Goal: Task Accomplishment & Management: Use online tool/utility

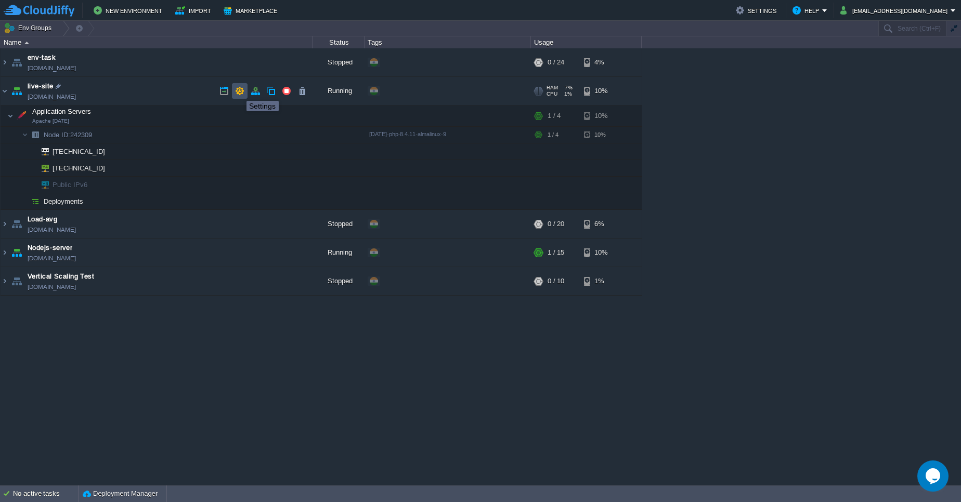
click at [239, 91] on button "button" at bounding box center [239, 90] width 9 height 9
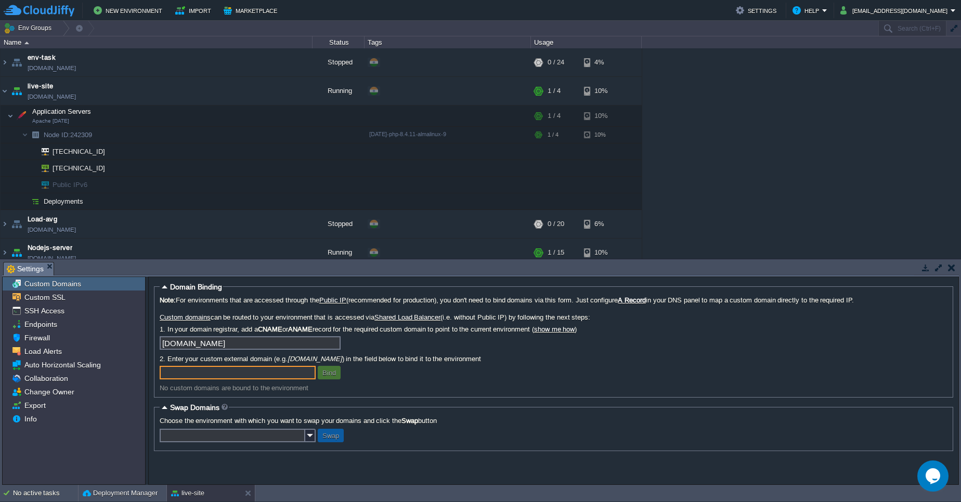
paste input "http://pawanmaithil.site/"
type input "pawanmaithil.site"
click at [328, 374] on button "Bind" at bounding box center [329, 372] width 20 height 9
click at [288, 376] on input "pawanmaithil.site" at bounding box center [238, 373] width 156 height 14
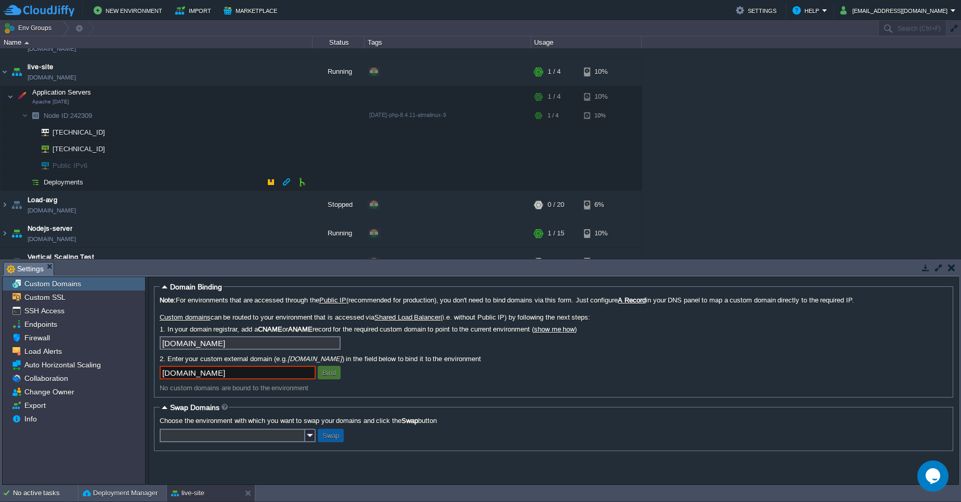
scroll to position [37, 0]
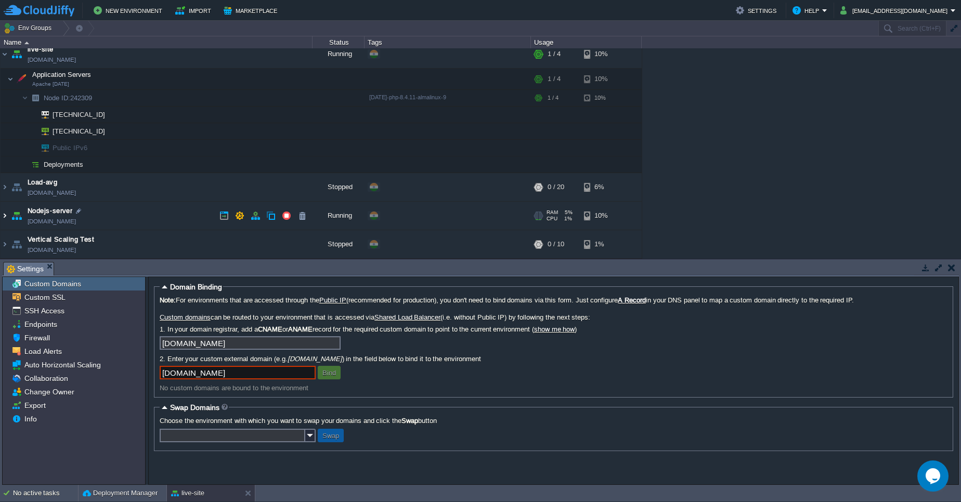
click at [3, 215] on img at bounding box center [5, 216] width 8 height 28
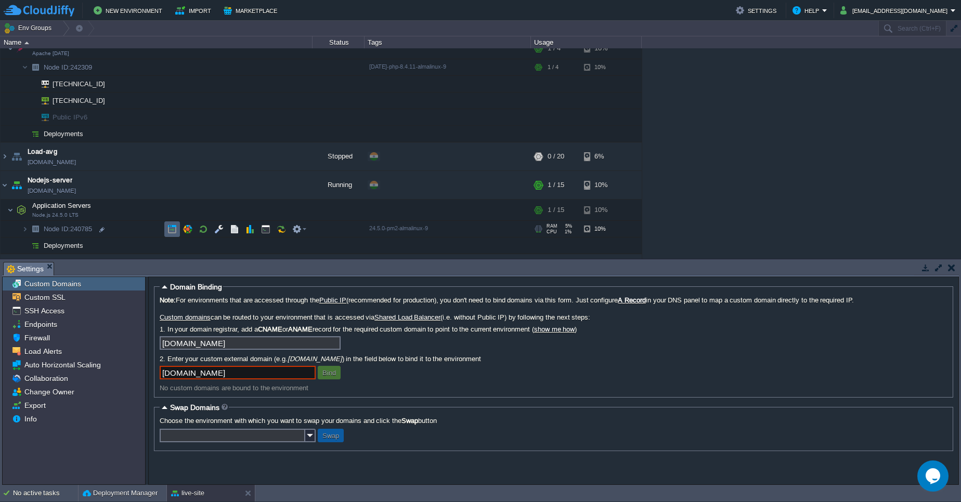
scroll to position [91, 0]
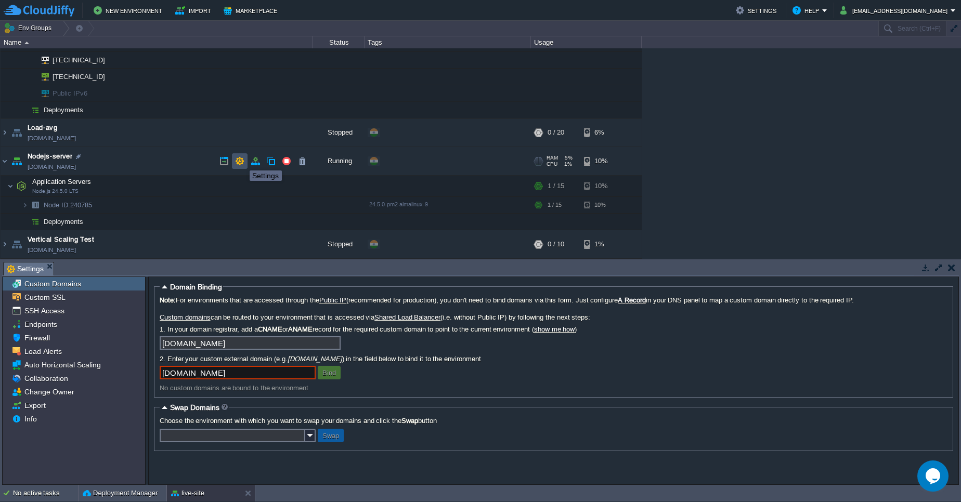
click at [242, 161] on button "button" at bounding box center [239, 160] width 9 height 9
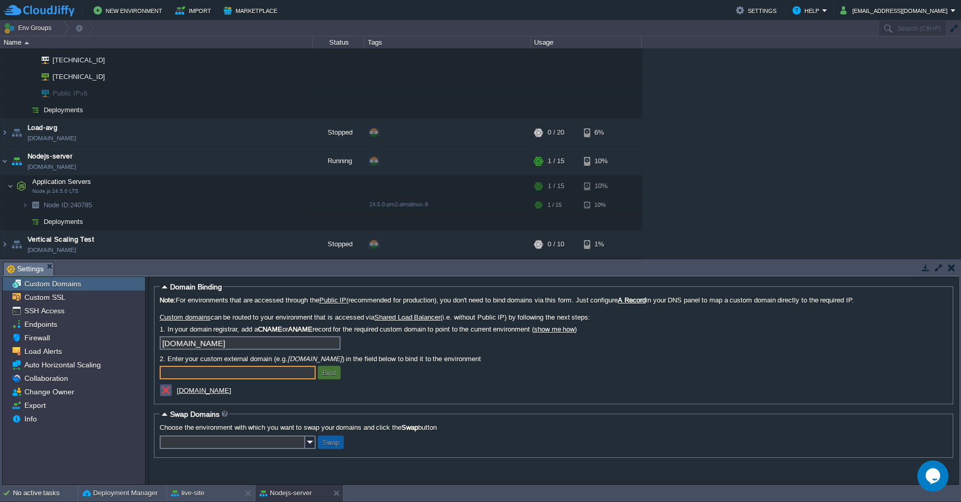
click at [163, 393] on button "button" at bounding box center [165, 390] width 9 height 9
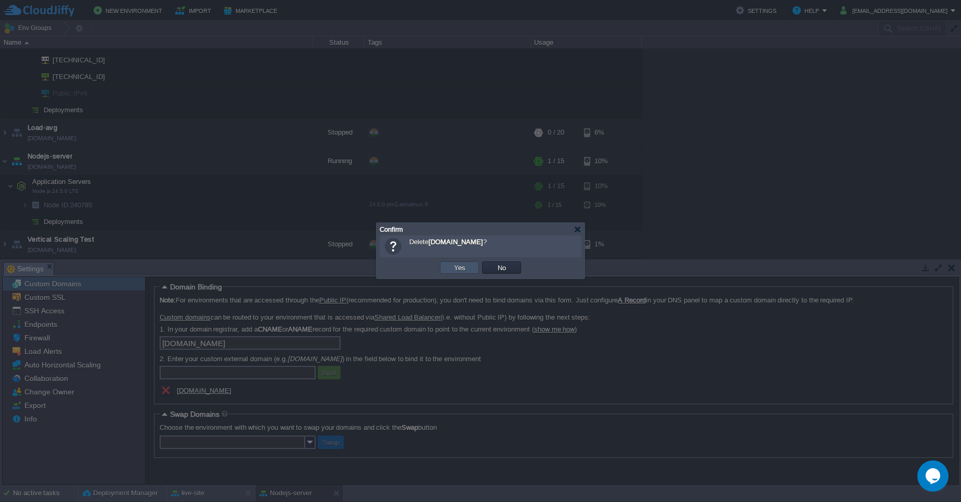
click at [459, 271] on button "Yes" at bounding box center [460, 267] width 18 height 9
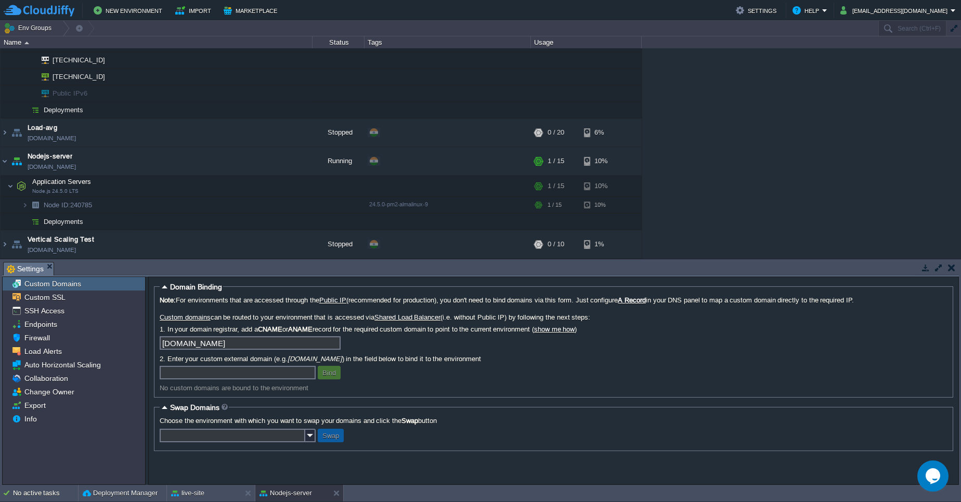
click at [949, 270] on button "button" at bounding box center [951, 267] width 7 height 9
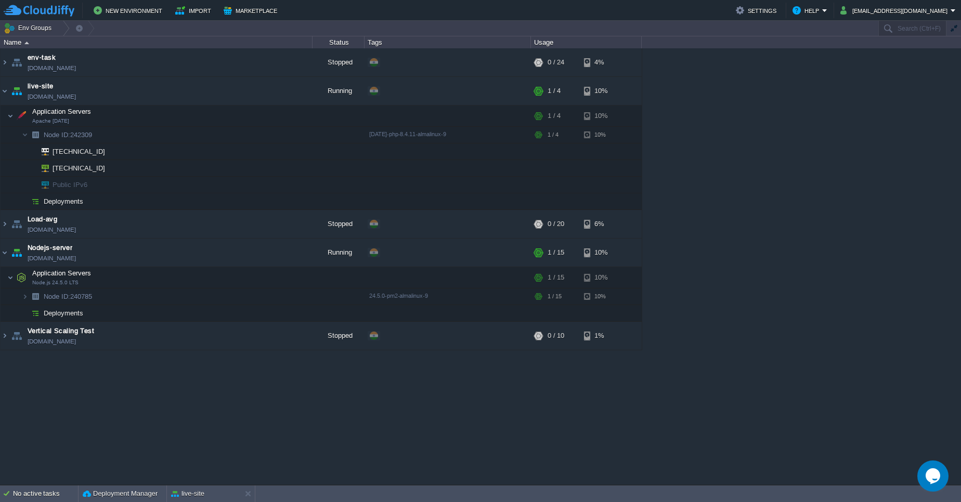
scroll to position [0, 0]
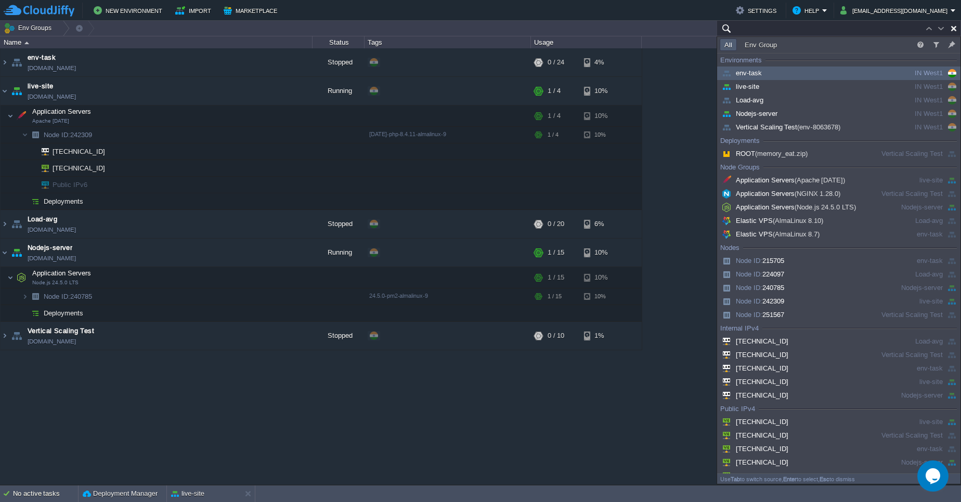
paste input "103.205.141.186"
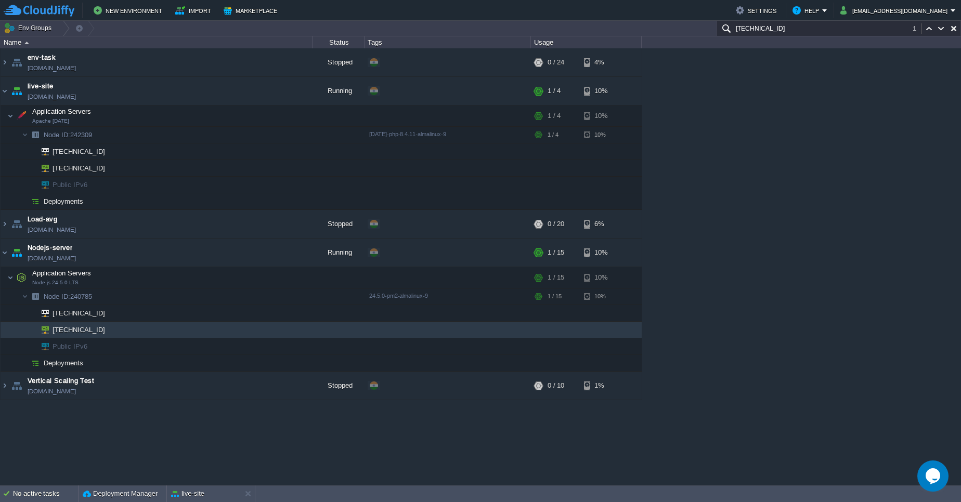
paste input "17.220.220"
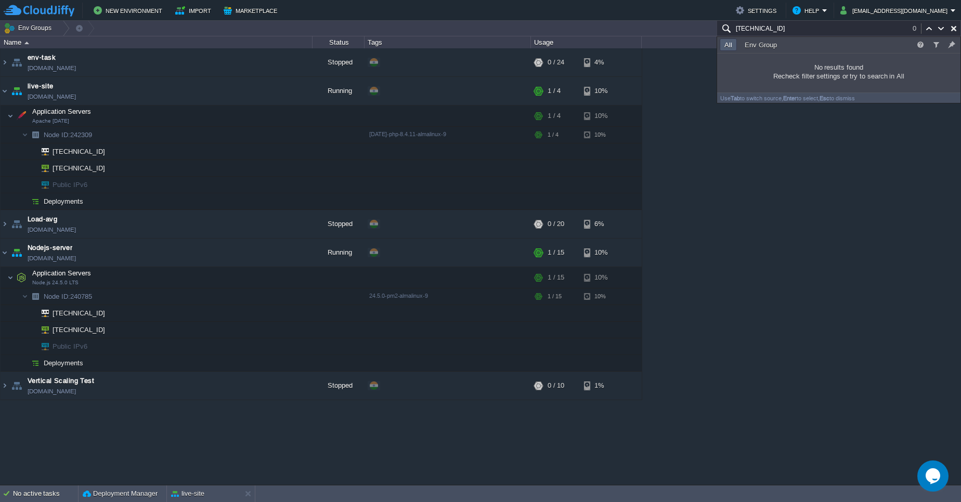
type input "103.217.220.220"
click at [234, 93] on td at bounding box center [240, 91] width 16 height 16
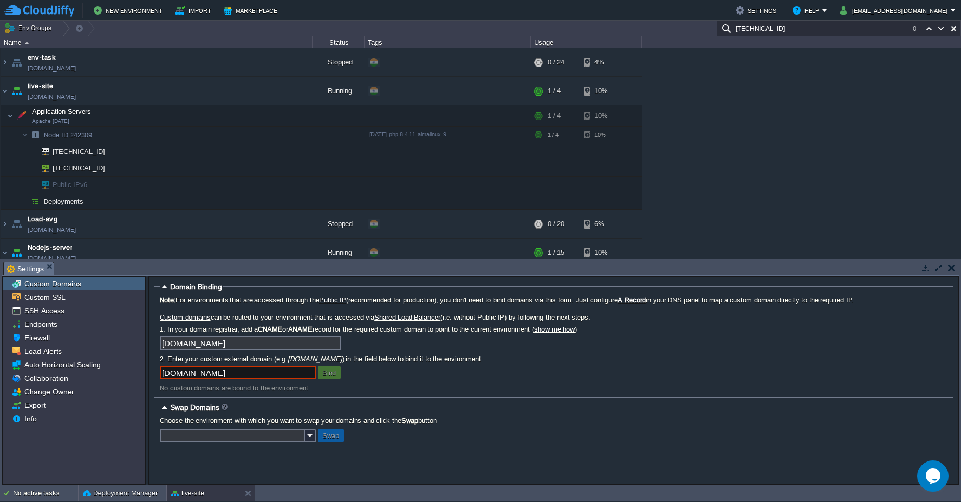
click at [330, 371] on button "Bind" at bounding box center [329, 372] width 20 height 9
drag, startPoint x: 261, startPoint y: 371, endPoint x: 161, endPoint y: 353, distance: 101.8
click at [161, 353] on div "Note: For environments that are accessed through the Public IP (recommended for…" at bounding box center [553, 344] width 787 height 96
click at [951, 263] on button "button" at bounding box center [951, 267] width 7 height 9
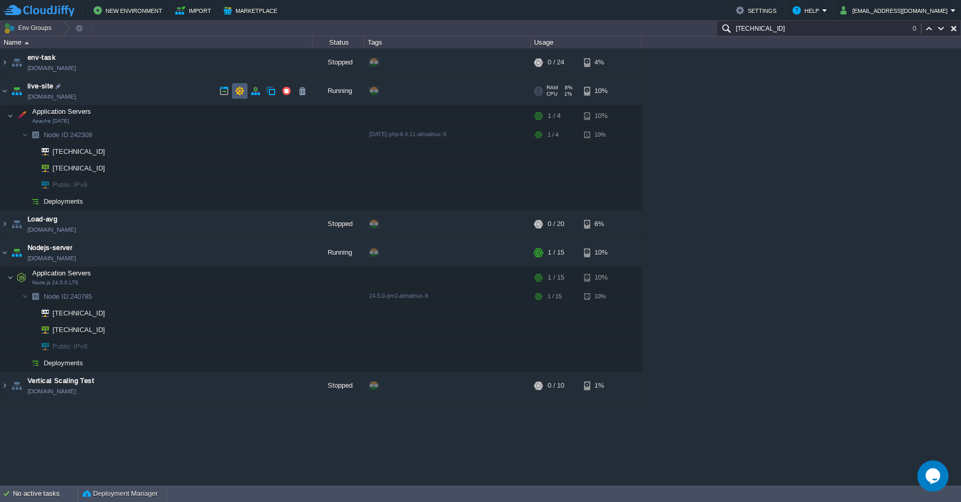
click at [232, 87] on td at bounding box center [240, 91] width 16 height 16
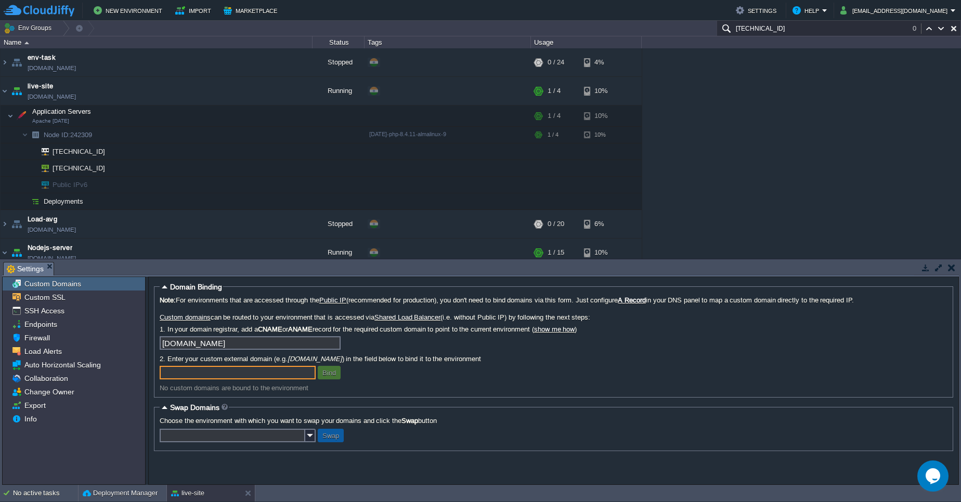
click at [273, 370] on input "text" at bounding box center [238, 373] width 156 height 14
paste input "103.217.220.220"
type input "103.217.220.220"
type input "pawanmaithil.site"
click at [334, 375] on button "Bind" at bounding box center [329, 372] width 20 height 9
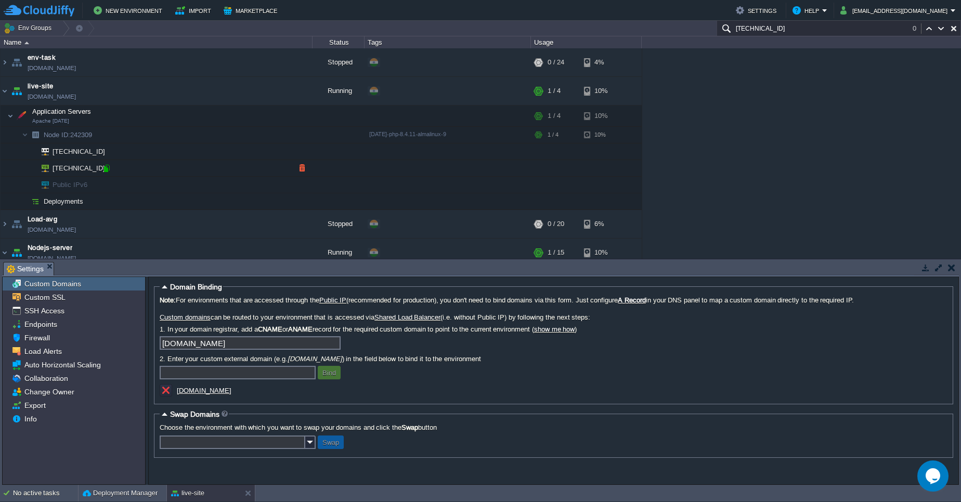
click at [104, 171] on div at bounding box center [106, 168] width 9 height 9
paste input "http://103.205.141.186/"
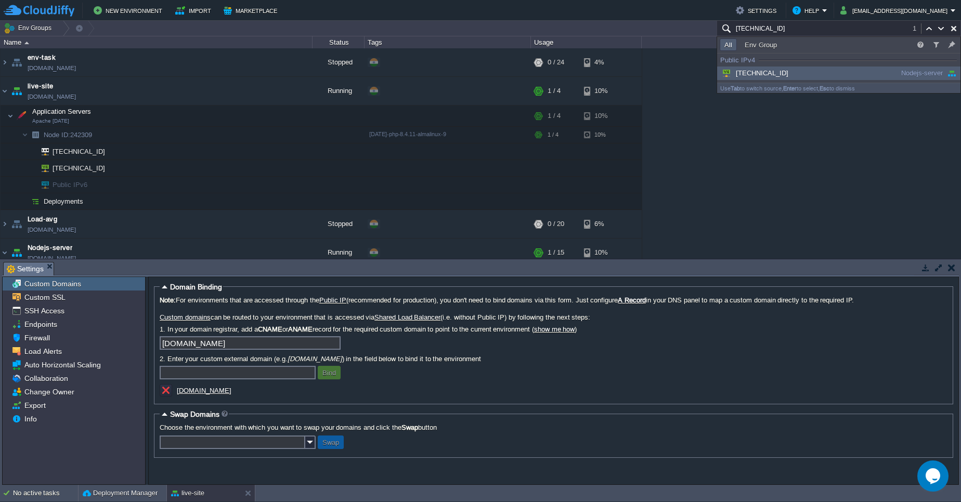
type input "103.205.141.186"
click at [777, 77] on div "103.205.141.186" at bounding box center [797, 73] width 157 height 11
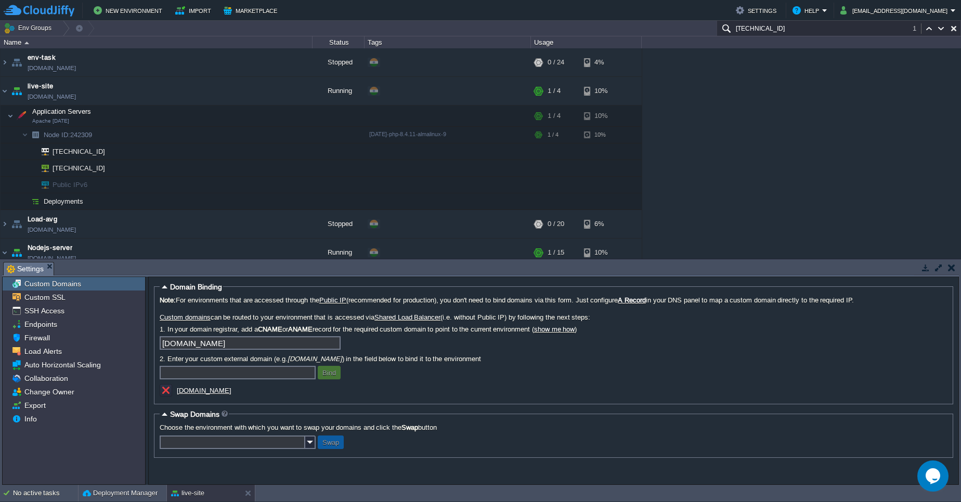
scroll to position [141, 0]
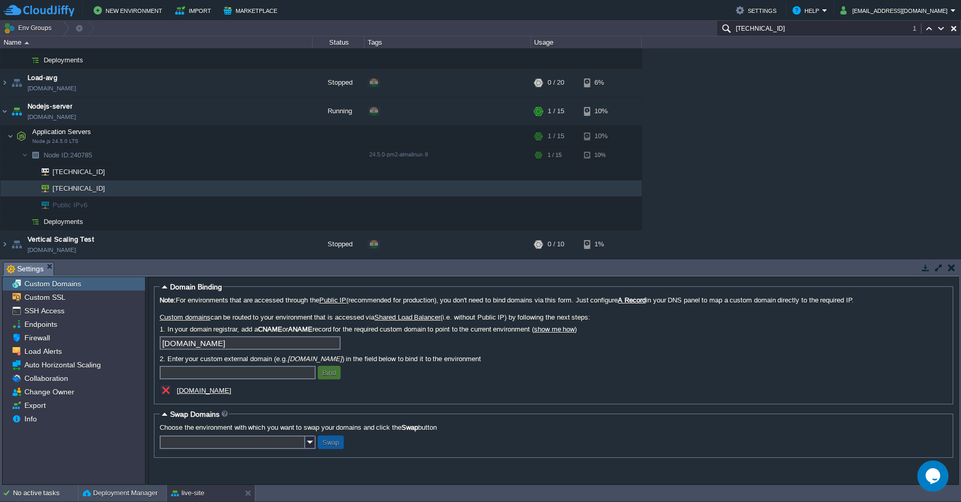
click at [213, 391] on u "pawanmaithil.site" at bounding box center [204, 391] width 55 height 8
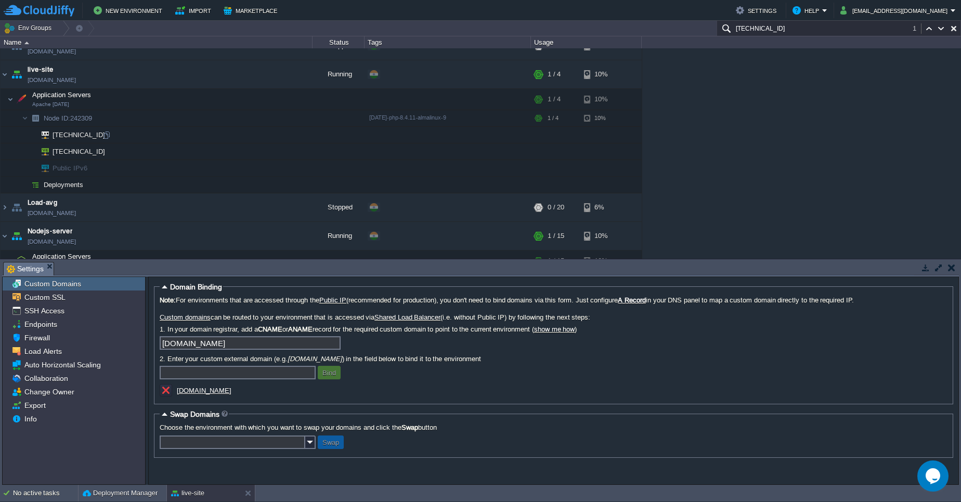
scroll to position [0, 0]
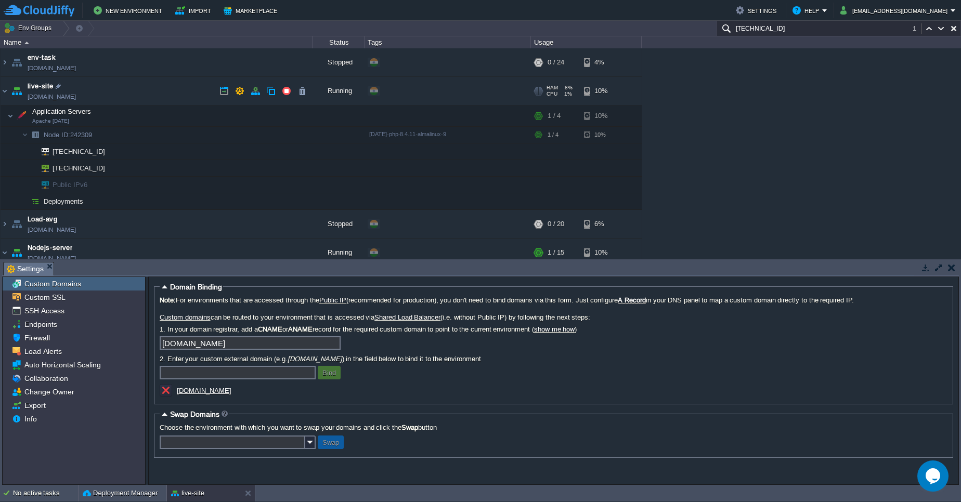
click at [75, 94] on link "live-site.cloudjiffy.net" at bounding box center [52, 96] width 48 height 10
click at [186, 136] on button "button" at bounding box center [187, 134] width 9 height 9
click at [171, 394] on td at bounding box center [166, 390] width 12 height 12
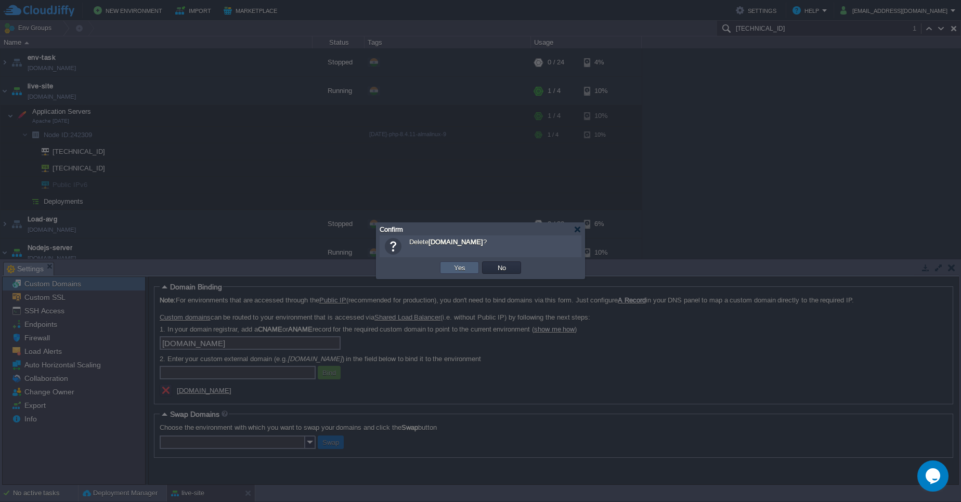
click at [463, 268] on button "Yes" at bounding box center [460, 267] width 18 height 9
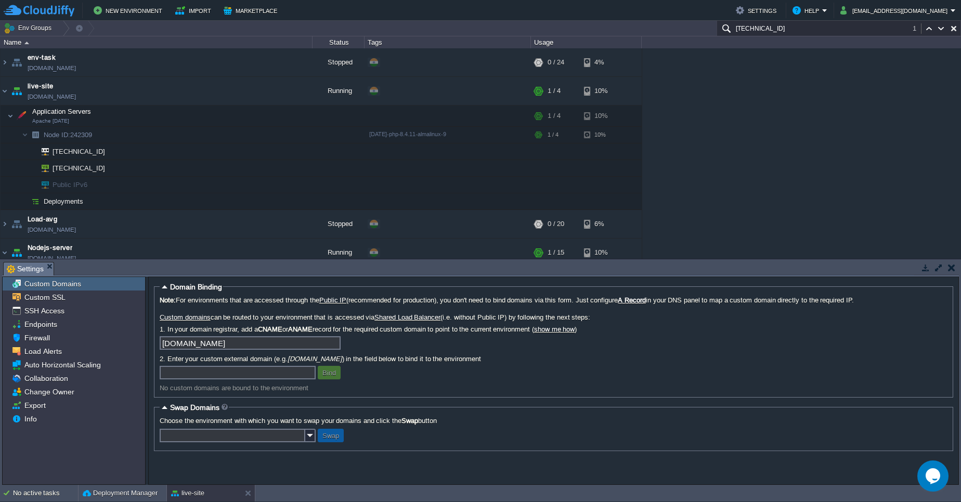
click at [950, 266] on button "button" at bounding box center [951, 267] width 7 height 9
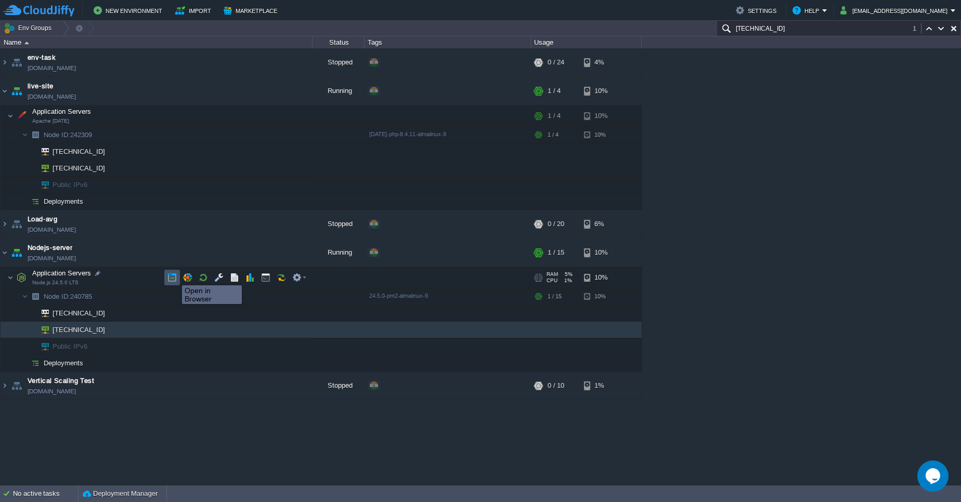
click at [174, 276] on button "button" at bounding box center [171, 277] width 9 height 9
click at [169, 293] on button "button" at bounding box center [171, 296] width 9 height 9
click at [114, 332] on div at bounding box center [110, 329] width 9 height 9
type input "103.205.141.186"
click at [233, 89] on td at bounding box center [240, 91] width 16 height 16
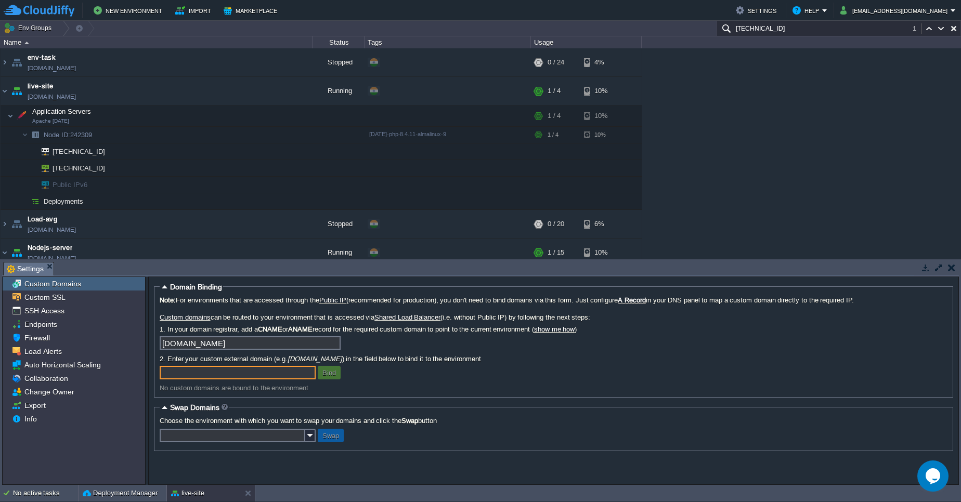
click at [955, 267] on td at bounding box center [950, 267] width 13 height 12
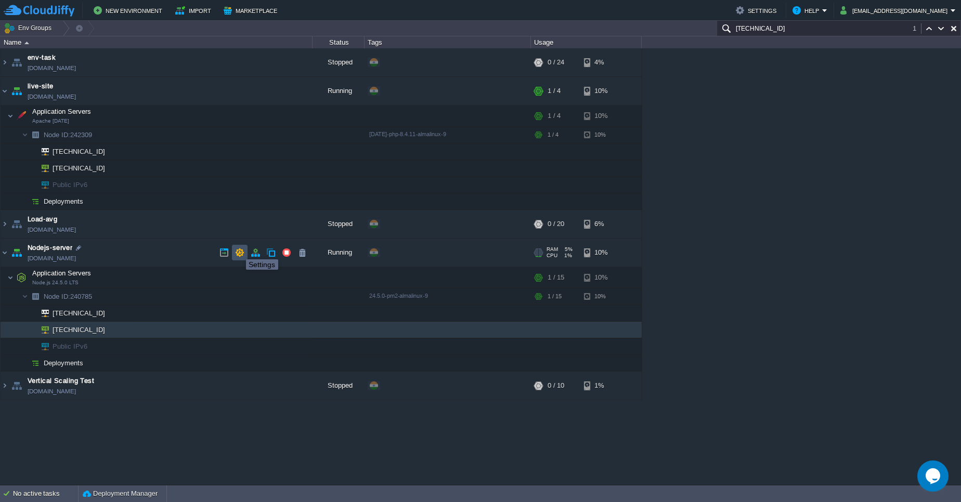
click at [238, 250] on button "button" at bounding box center [239, 252] width 9 height 9
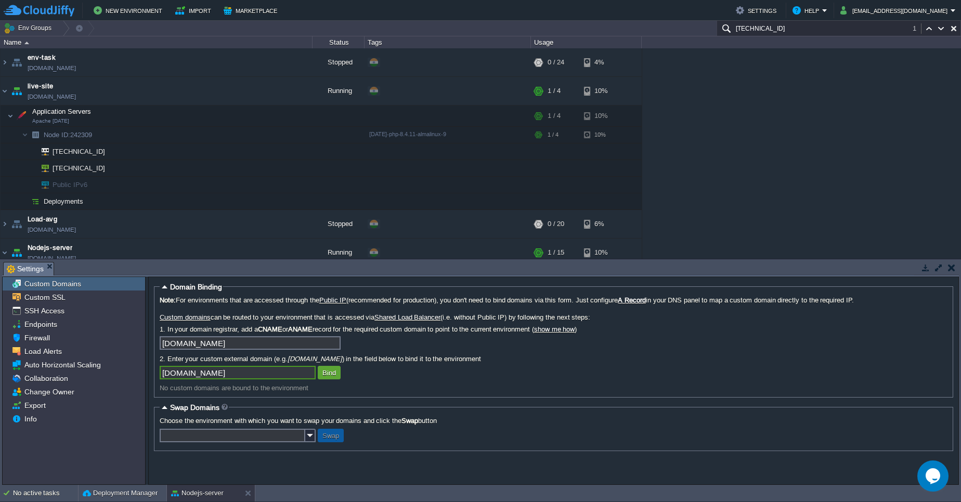
type input "pawanmaithil.site"
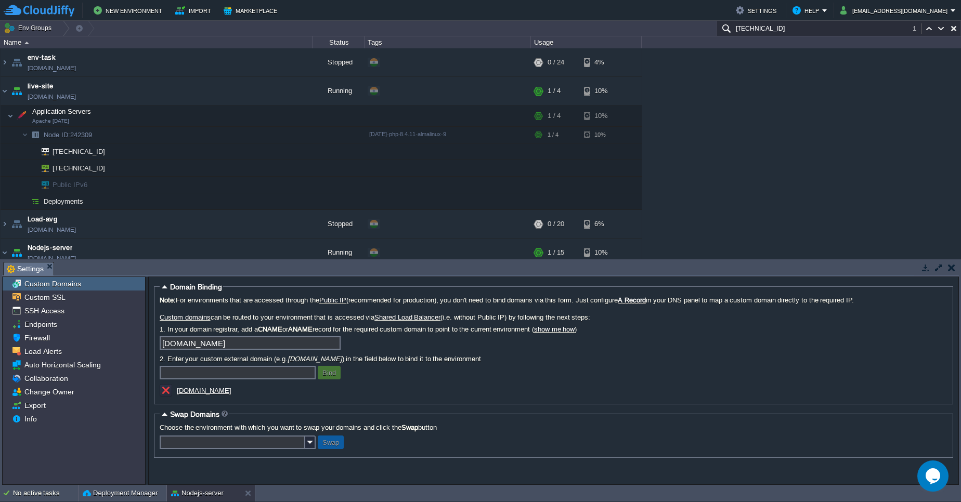
click at [199, 391] on u "pawanmaithil.site" at bounding box center [204, 391] width 55 height 8
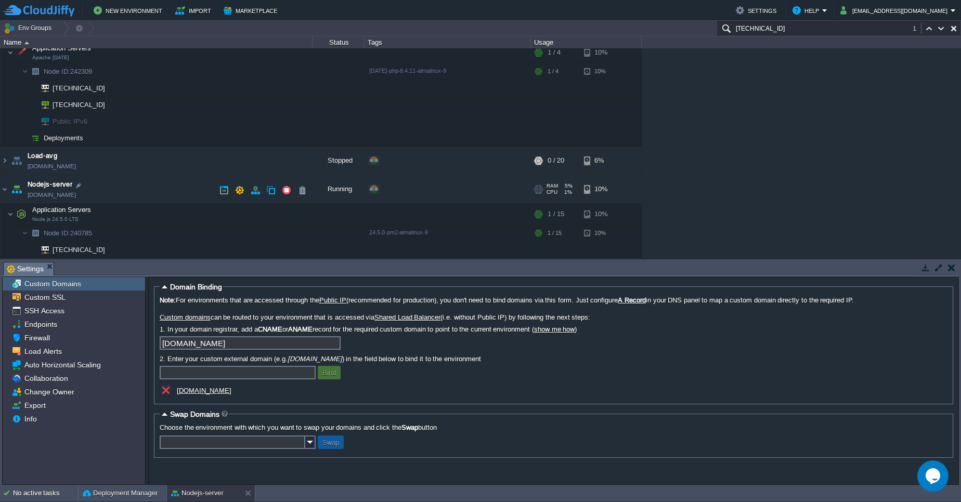
scroll to position [125, 0]
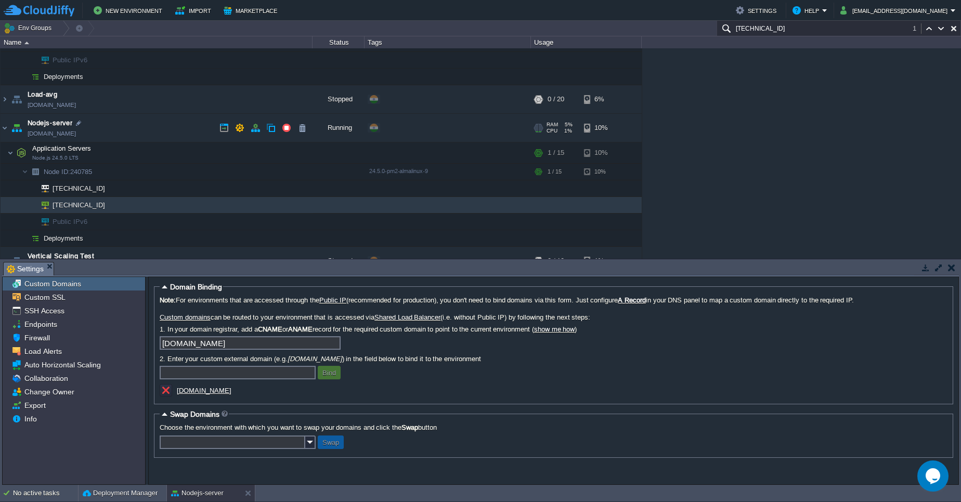
click at [63, 135] on link "nodejs-server.cloudjiffy.net" at bounding box center [52, 133] width 48 height 10
click at [168, 155] on button "button" at bounding box center [171, 152] width 9 height 9
drag, startPoint x: 240, startPoint y: 393, endPoint x: 190, endPoint y: 395, distance: 49.4
click at [190, 395] on div "pawanmaithil.site" at bounding box center [264, 391] width 208 height 15
click at [192, 393] on u "pawanmaithil.site" at bounding box center [204, 391] width 55 height 8
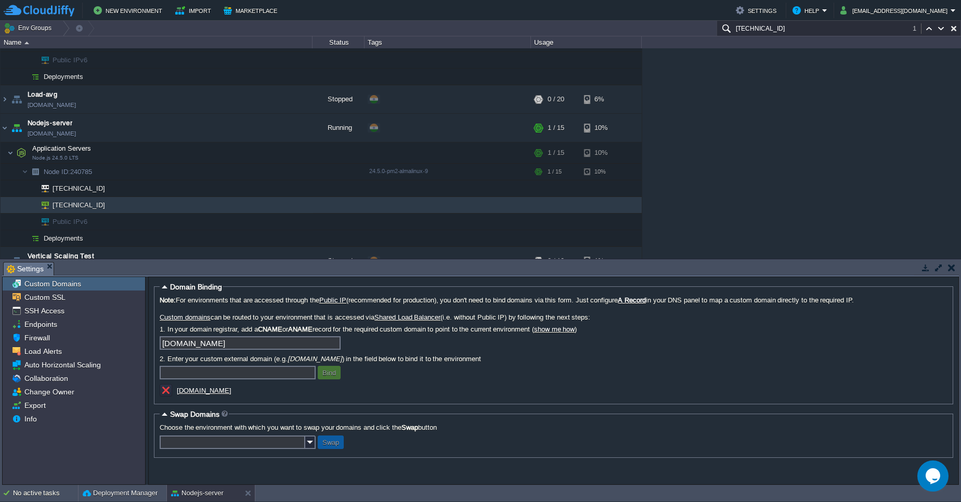
click at [938, 28] on button "button" at bounding box center [940, 28] width 9 height 9
click at [208, 390] on u "pawanmaithil.site" at bounding box center [204, 391] width 55 height 8
click at [191, 173] on button "button" at bounding box center [187, 171] width 9 height 9
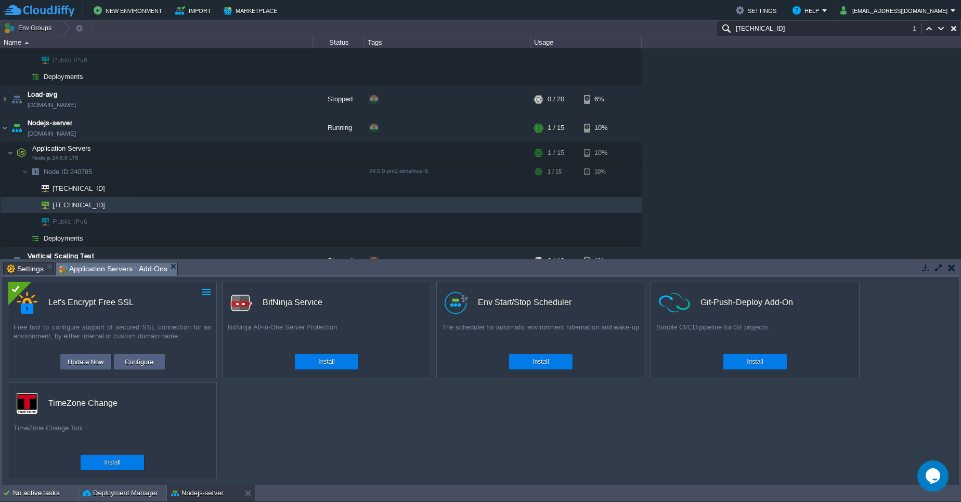
click at [202, 295] on button "button" at bounding box center [206, 291] width 9 height 9
click at [189, 306] on link "Uninstall" at bounding box center [183, 307] width 58 height 12
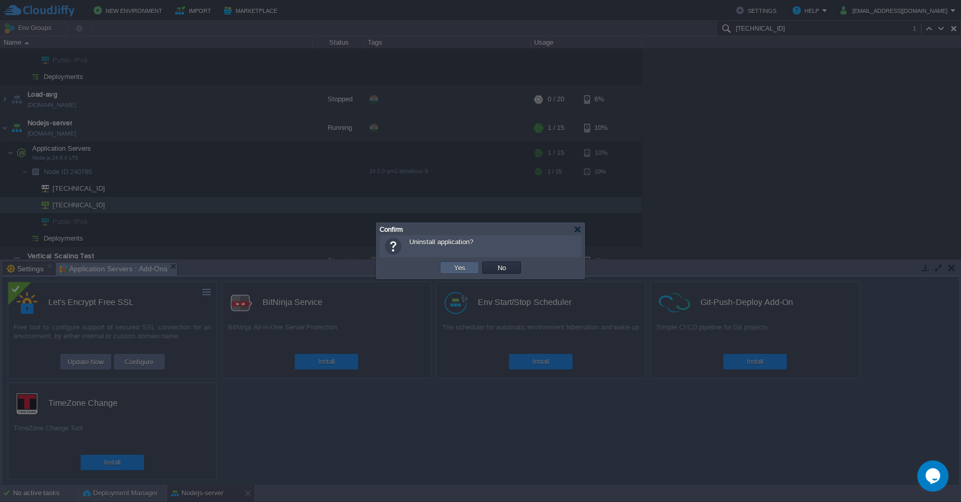
click at [453, 265] on button "Yes" at bounding box center [460, 267] width 18 height 9
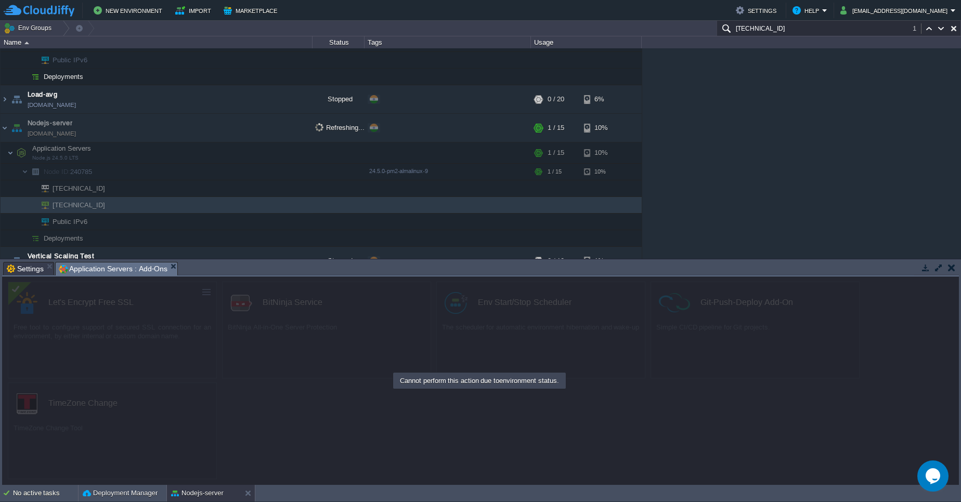
scroll to position [37, 0]
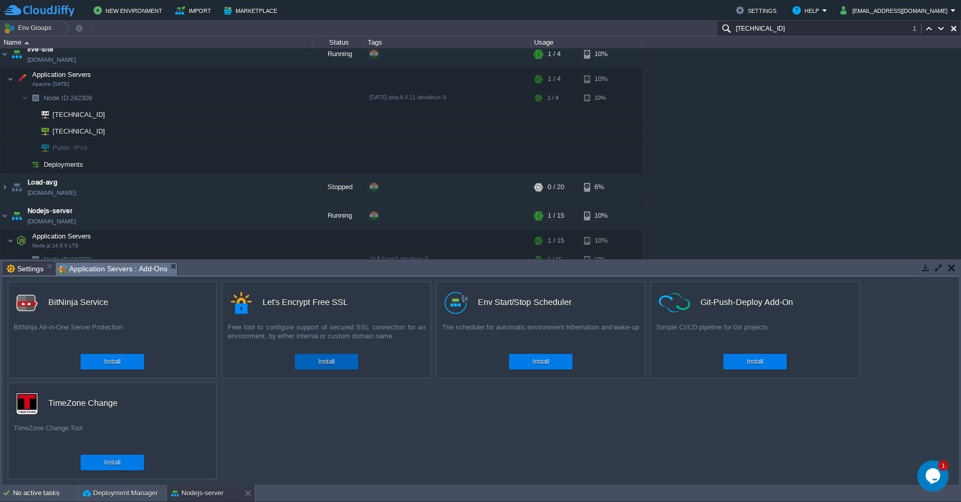
click at [334, 359] on button "Install" at bounding box center [326, 362] width 16 height 10
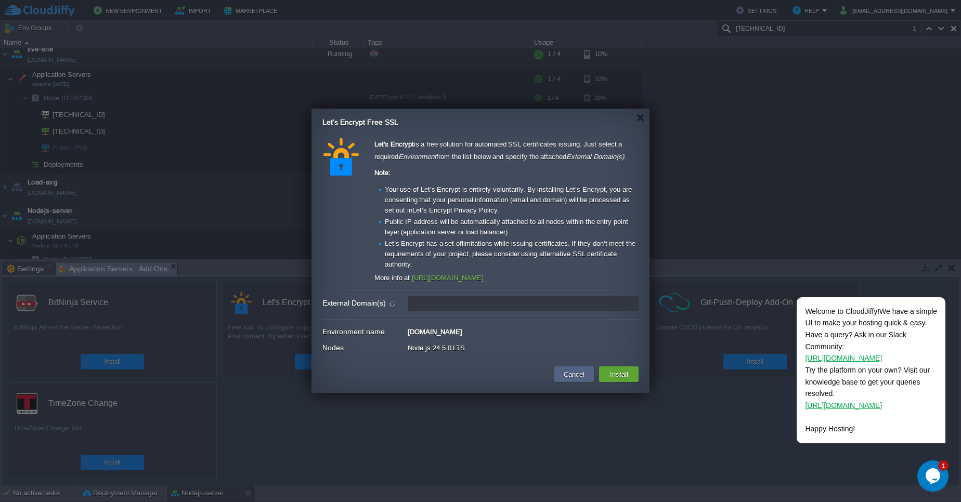
click at [441, 301] on input "External Domain(s)" at bounding box center [523, 303] width 231 height 15
click at [454, 303] on input "pawanmaithil.site" at bounding box center [523, 303] width 231 height 15
type input "pawanmaithil.site"
click at [610, 371] on button "Install" at bounding box center [619, 374] width 24 height 12
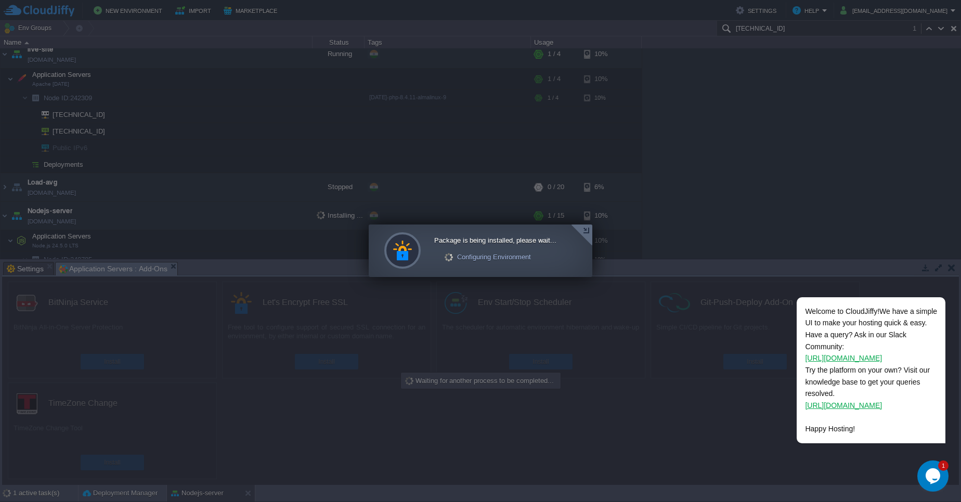
click at [584, 235] on div at bounding box center [581, 235] width 21 height 21
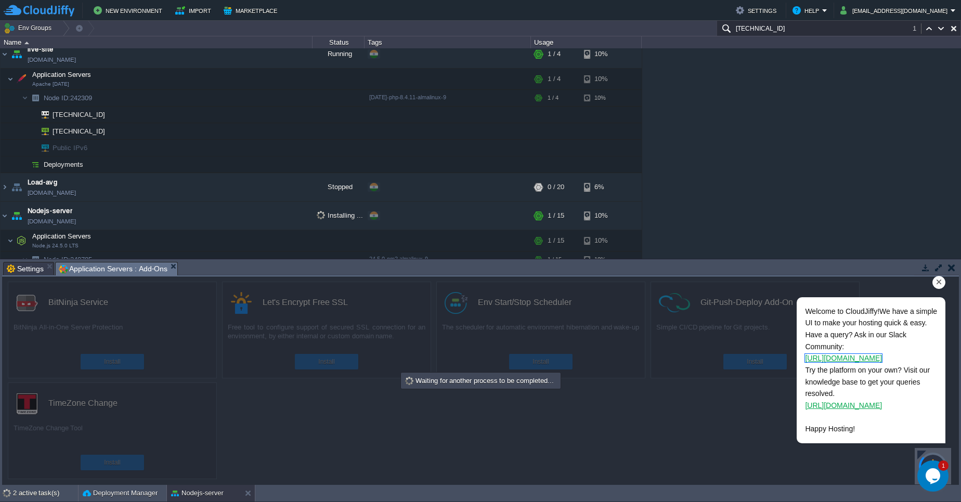
click at [872, 357] on link "https://tinyurl.com/2jhe4r6y" at bounding box center [843, 358] width 77 height 8
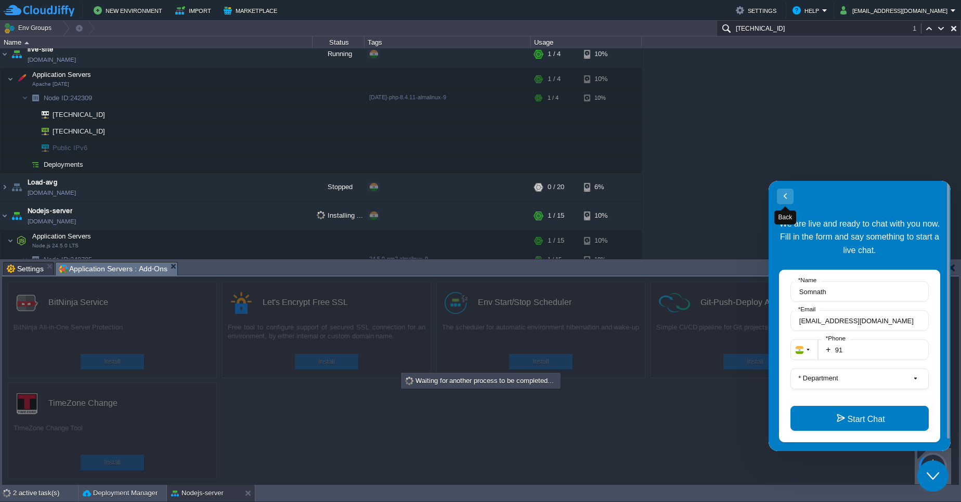
click at [784, 191] on button "Back" at bounding box center [785, 197] width 17 height 16
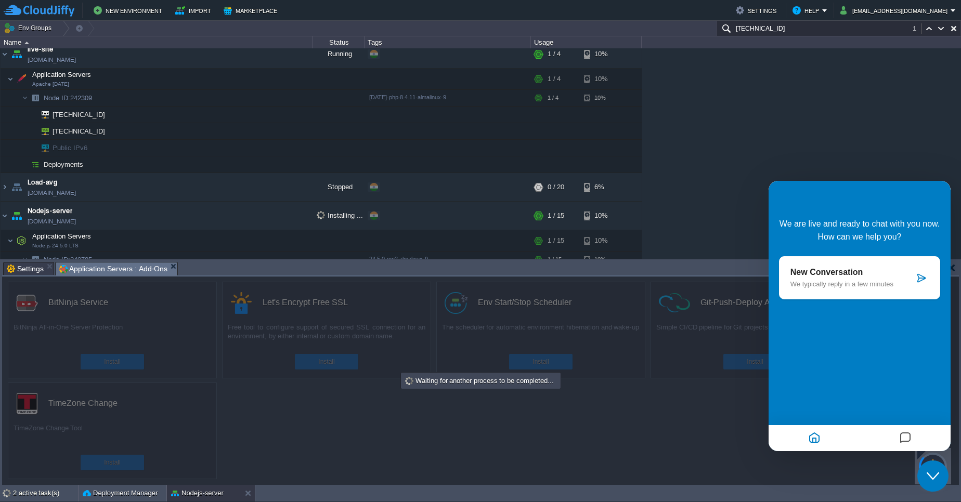
click at [750, 149] on div "env-task env-task.cloudjiffy.net Stopped + Add to Env Group RAM 0% CPU 0% 0 / 2…" at bounding box center [480, 153] width 961 height 211
click at [931, 477] on icon "Chat widget" at bounding box center [932, 475] width 12 height 7
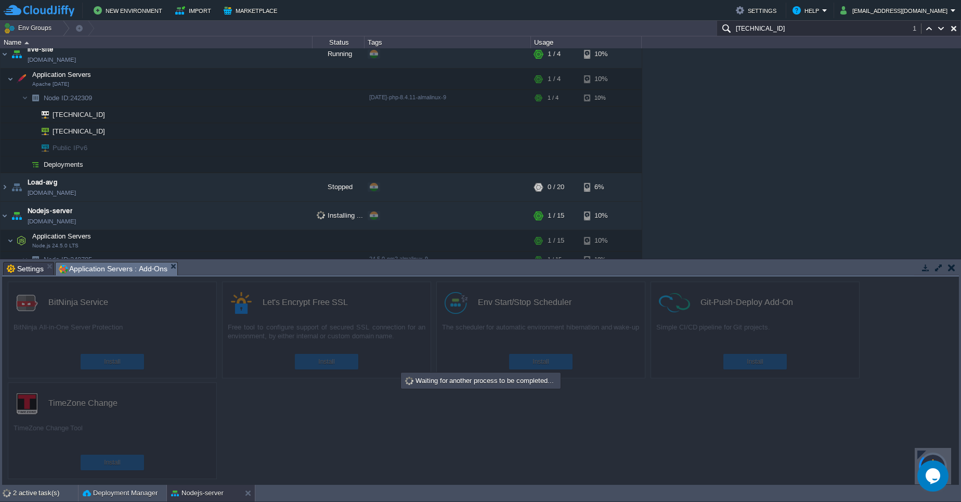
click at [921, 454] on div at bounding box center [921, 455] width 9 height 9
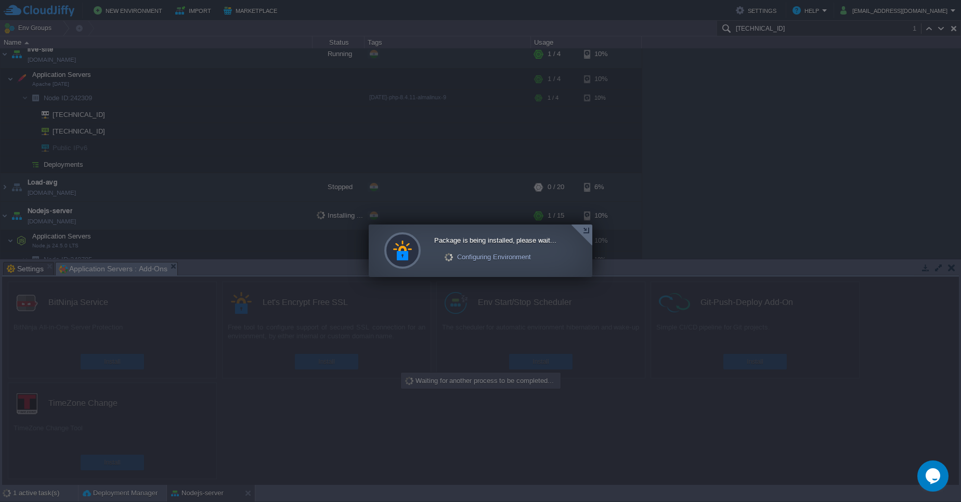
click at [584, 229] on div at bounding box center [581, 235] width 21 height 21
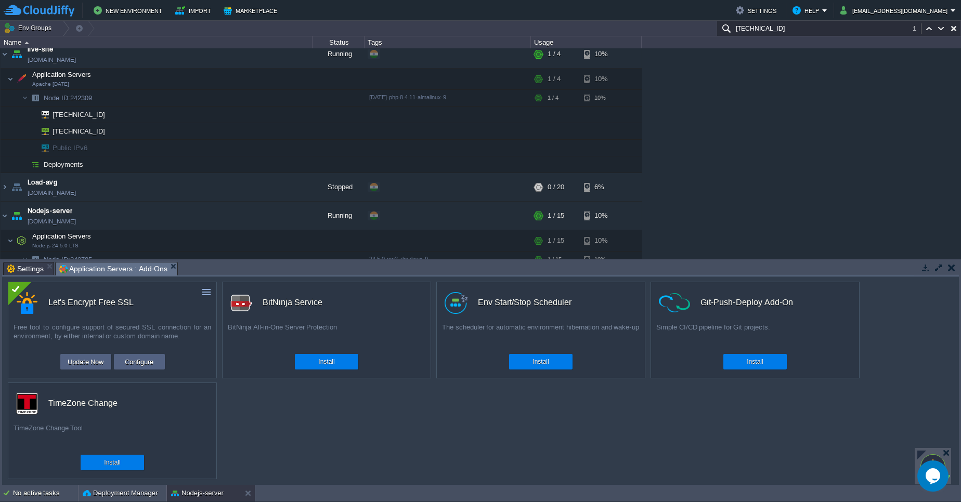
click at [953, 267] on button "button" at bounding box center [951, 267] width 7 height 9
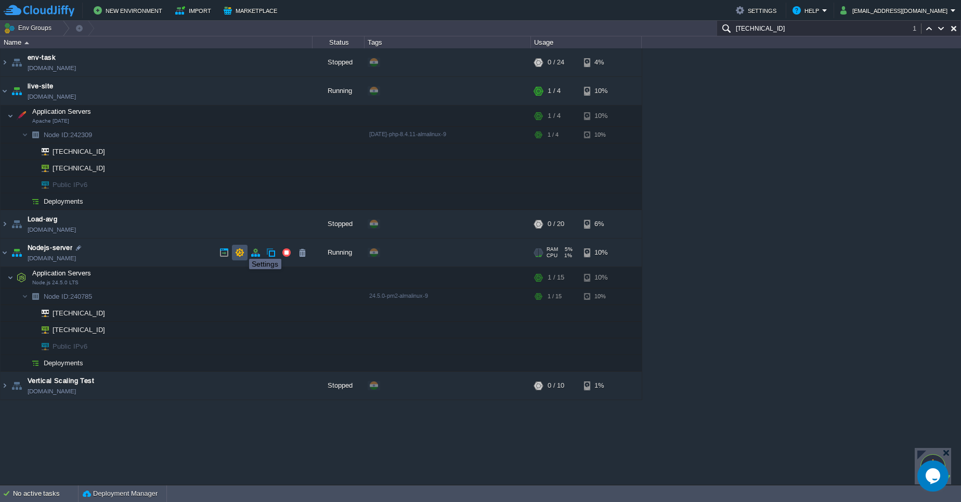
click at [241, 250] on button "button" at bounding box center [239, 252] width 9 height 9
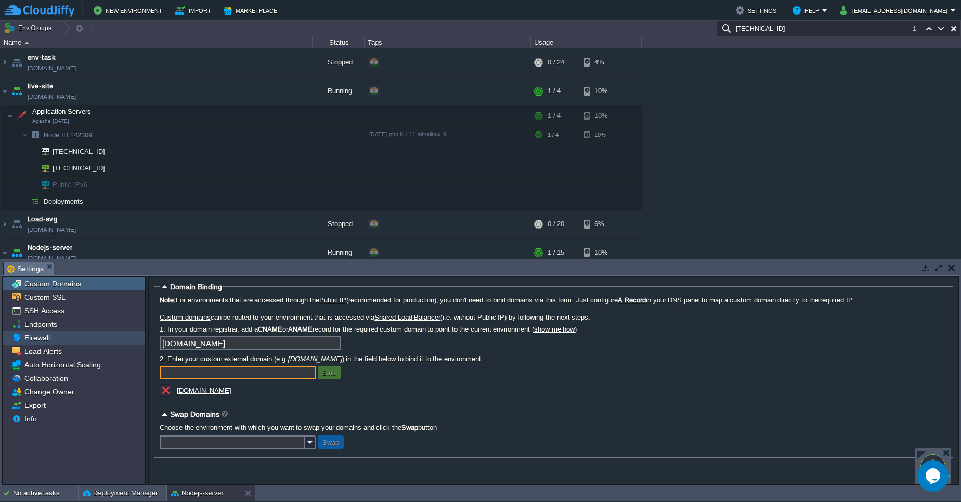
click at [46, 339] on span "Firewall" at bounding box center [36, 337] width 29 height 9
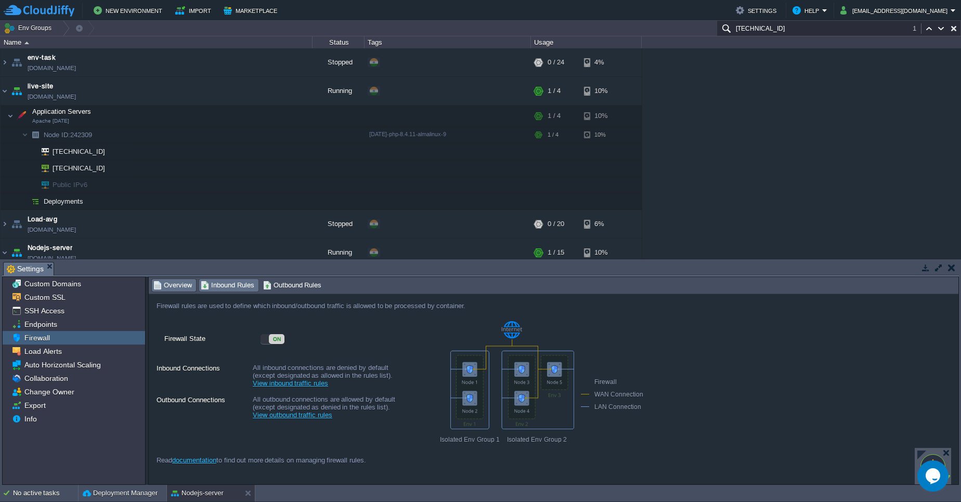
click at [230, 287] on span "Inbound Rules" at bounding box center [228, 285] width 54 height 11
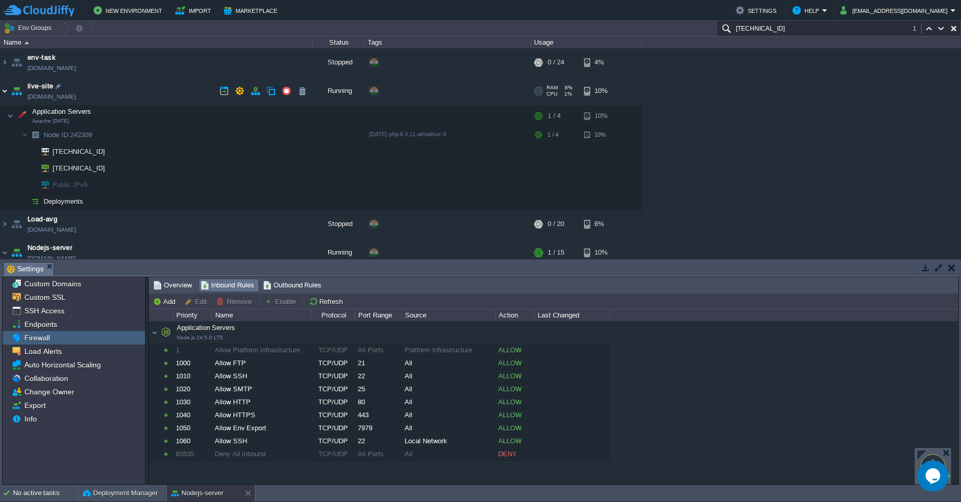
click at [8, 90] on img at bounding box center [5, 91] width 8 height 28
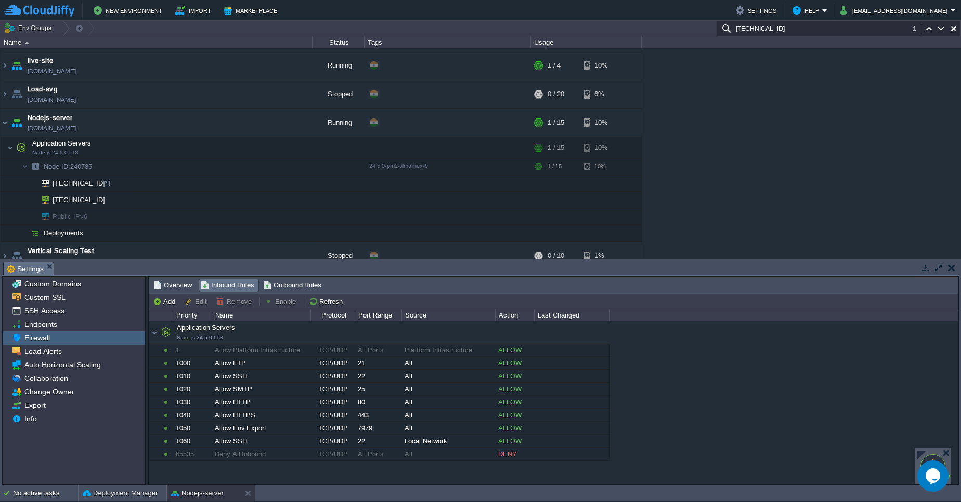
scroll to position [37, 0]
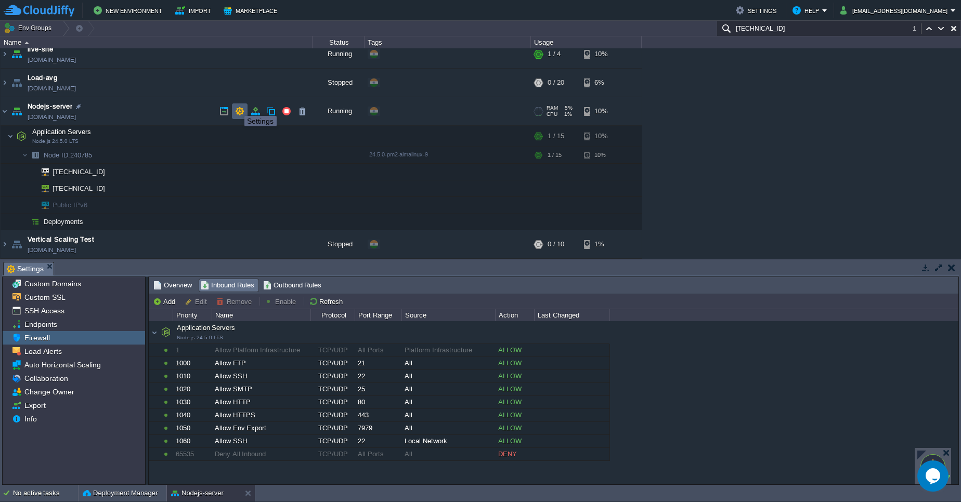
click at [236, 107] on button "button" at bounding box center [239, 111] width 9 height 9
click at [106, 287] on div "Custom Domains" at bounding box center [74, 284] width 142 height 14
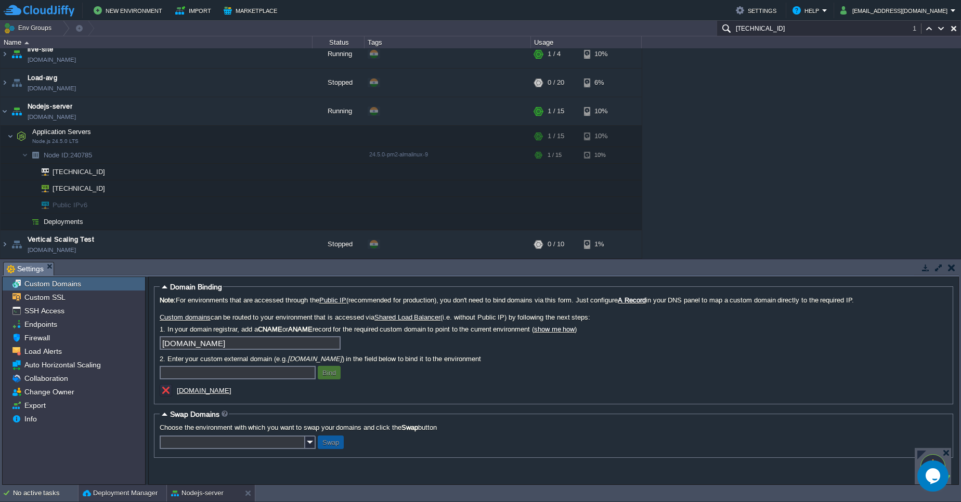
click at [112, 499] on div "Deployment Manager" at bounding box center [122, 493] width 88 height 17
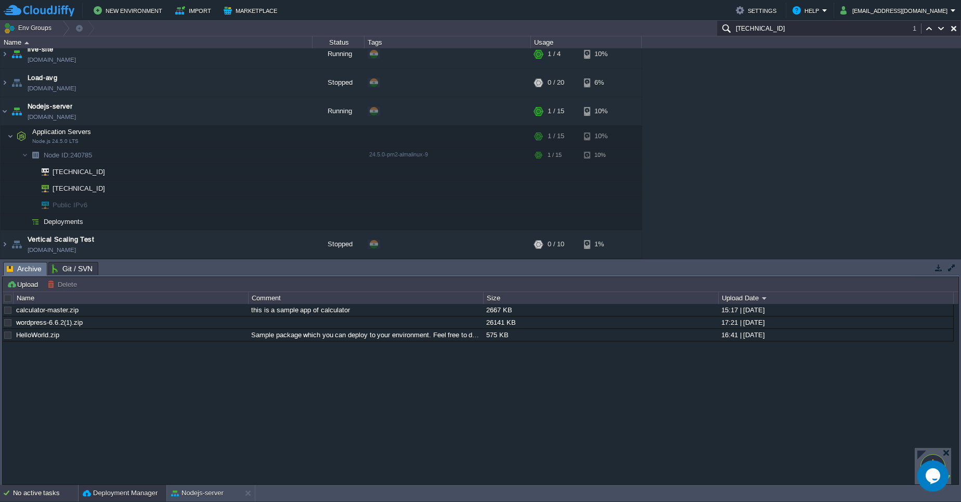
click at [64, 495] on div "No active tasks" at bounding box center [45, 493] width 65 height 17
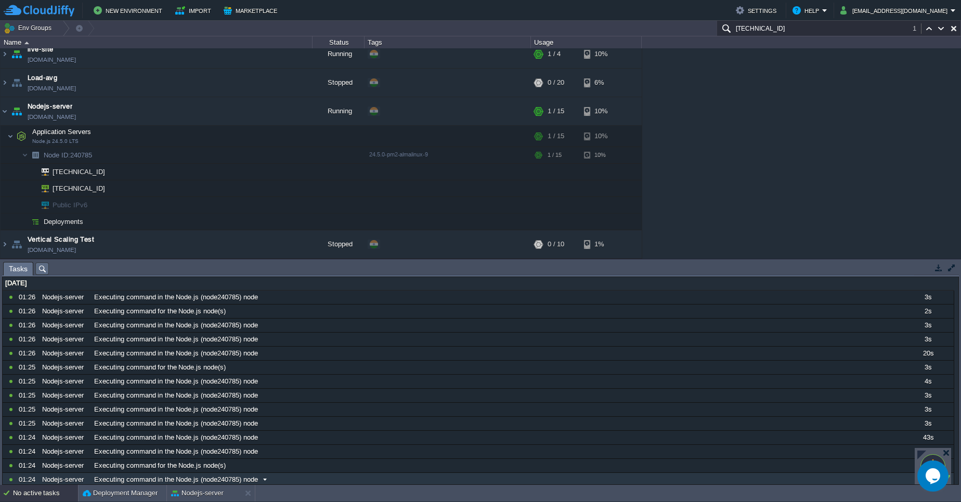
scroll to position [0, 0]
